Goal: Task Accomplishment & Management: Complete application form

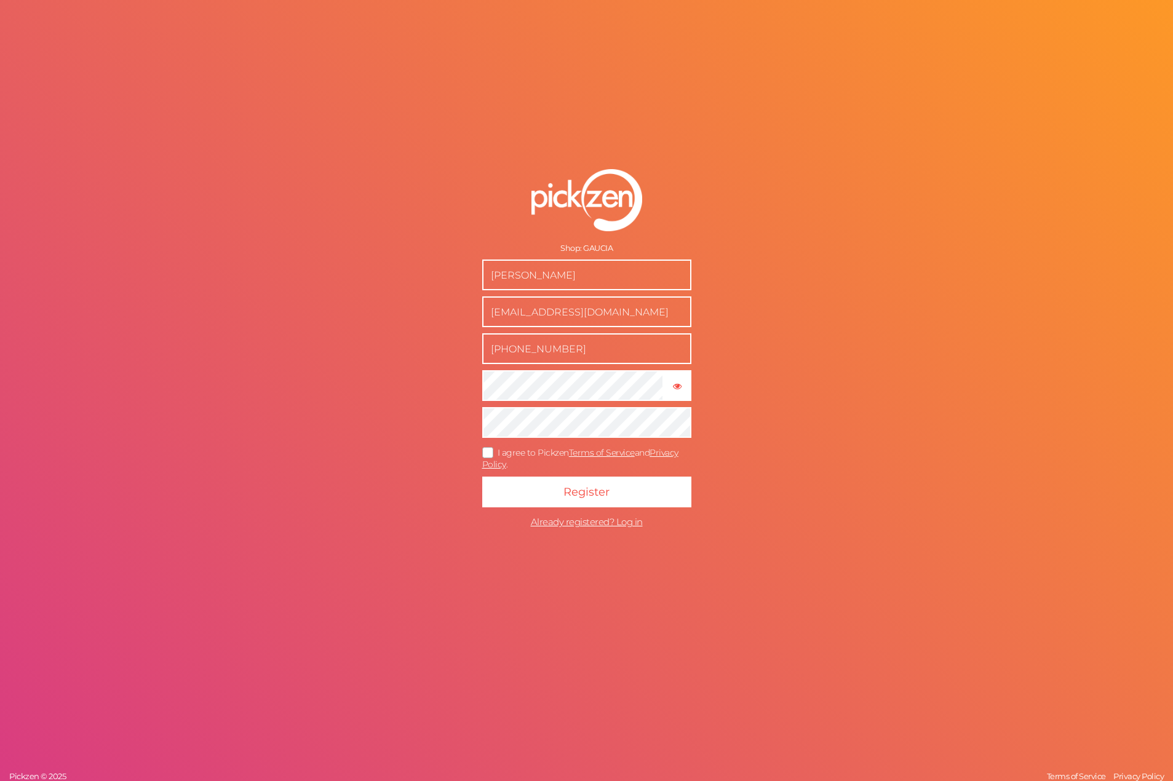
drag, startPoint x: 622, startPoint y: 318, endPoint x: 389, endPoint y: 328, distance: 233.3
click at [389, 328] on div "Shop: [PERSON_NAME] [EMAIL_ADDRESS][DOMAIN_NAME] [PHONE_NUMBER] × Show password…" at bounding box center [586, 390] width 1173 height 781
type input "[EMAIL_ADDRESS][DOMAIN_NAME]"
type input "[PHONE_NUMBER]"
drag, startPoint x: 692, startPoint y: 391, endPoint x: 669, endPoint y: 390, distance: 23.4
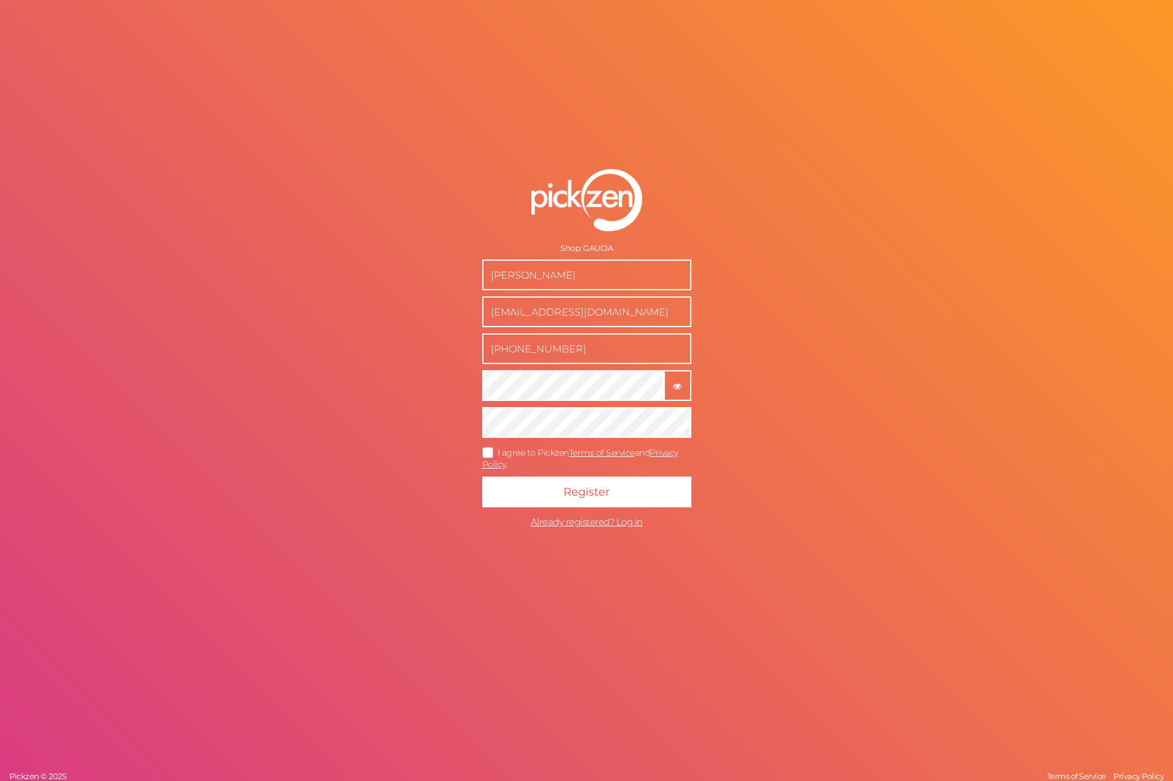
click at [690, 391] on form "Shop: [PERSON_NAME] [EMAIL_ADDRESS][DOMAIN_NAME] [PHONE_NUMBER] × Show password…" at bounding box center [586, 351] width 307 height 414
drag, startPoint x: 670, startPoint y: 388, endPoint x: 678, endPoint y: 387, distance: 7.4
click at [678, 387] on tooltip "× Show password" at bounding box center [677, 385] width 25 height 9
click at [349, 393] on div "Shop: [PERSON_NAME] [EMAIL_ADDRESS][DOMAIN_NAME] [PHONE_NUMBER] × Hide password…" at bounding box center [586, 390] width 1173 height 781
click at [506, 446] on div "I agree to Pickzen Terms of Service and Privacy Policy ." at bounding box center [586, 457] width 209 height 26
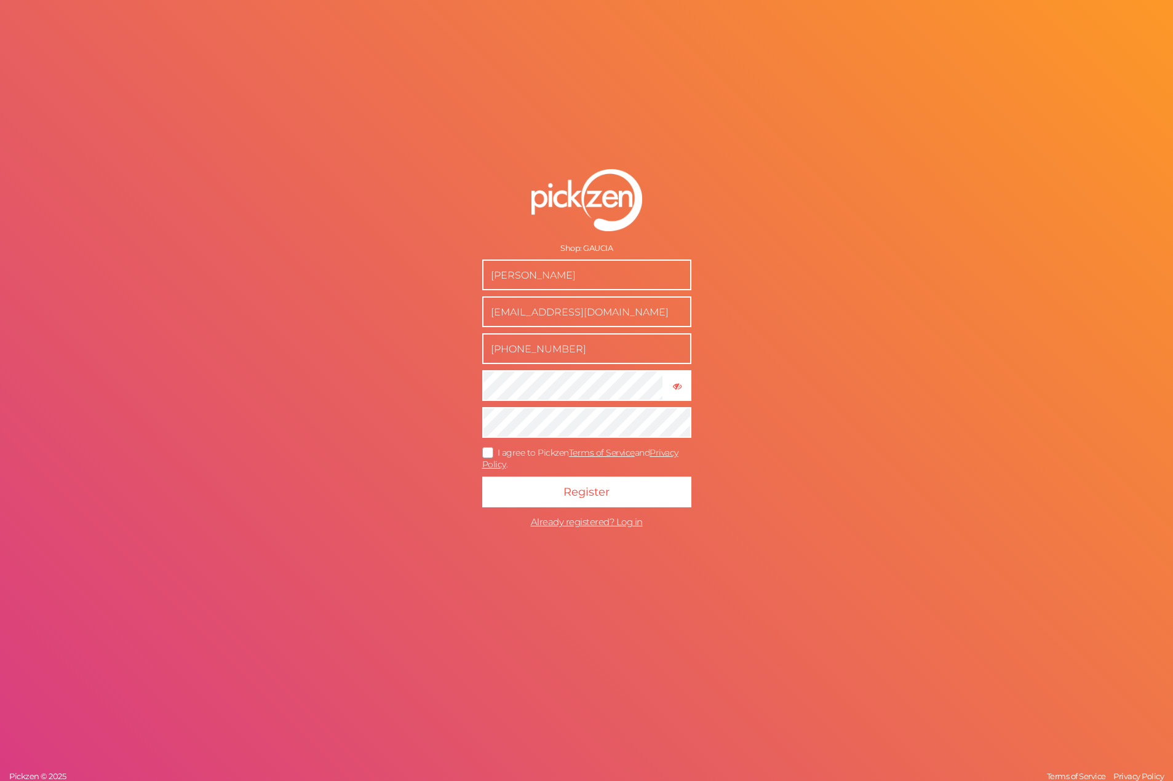
click at [499, 452] on span "I agree to Pickzen Terms of Service and Privacy Policy ." at bounding box center [580, 458] width 196 height 23
click at [0, 0] on input "I agree to Pickzen Terms of Service and Privacy Policy ." at bounding box center [0, 0] width 0 height 0
click at [482, 477] on button "Register" at bounding box center [586, 492] width 209 height 31
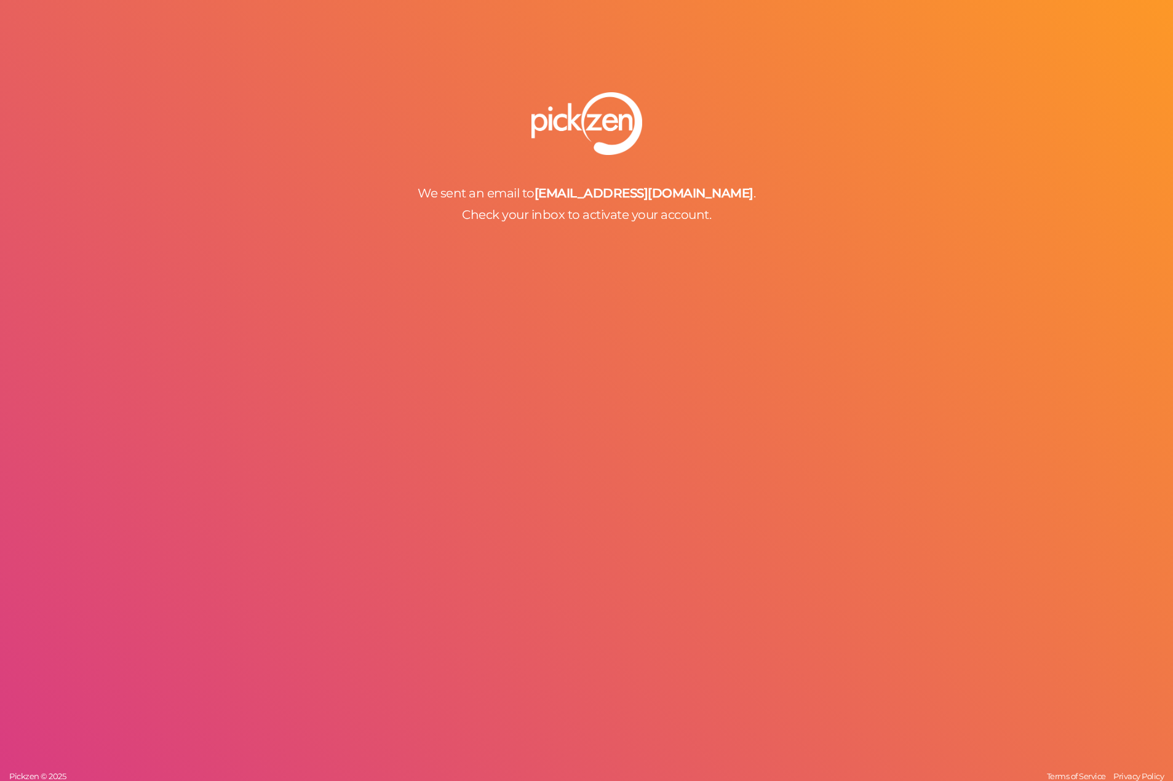
click at [841, 396] on div "We sent an email to [EMAIL_ADDRESS][DOMAIN_NAME] . Check your inbox to activate…" at bounding box center [586, 390] width 1173 height 781
click at [810, 60] on div "We sent an email to [EMAIL_ADDRESS][DOMAIN_NAME] . Check your inbox to activate…" at bounding box center [586, 390] width 1173 height 781
